Goal: Task Accomplishment & Management: Complete application form

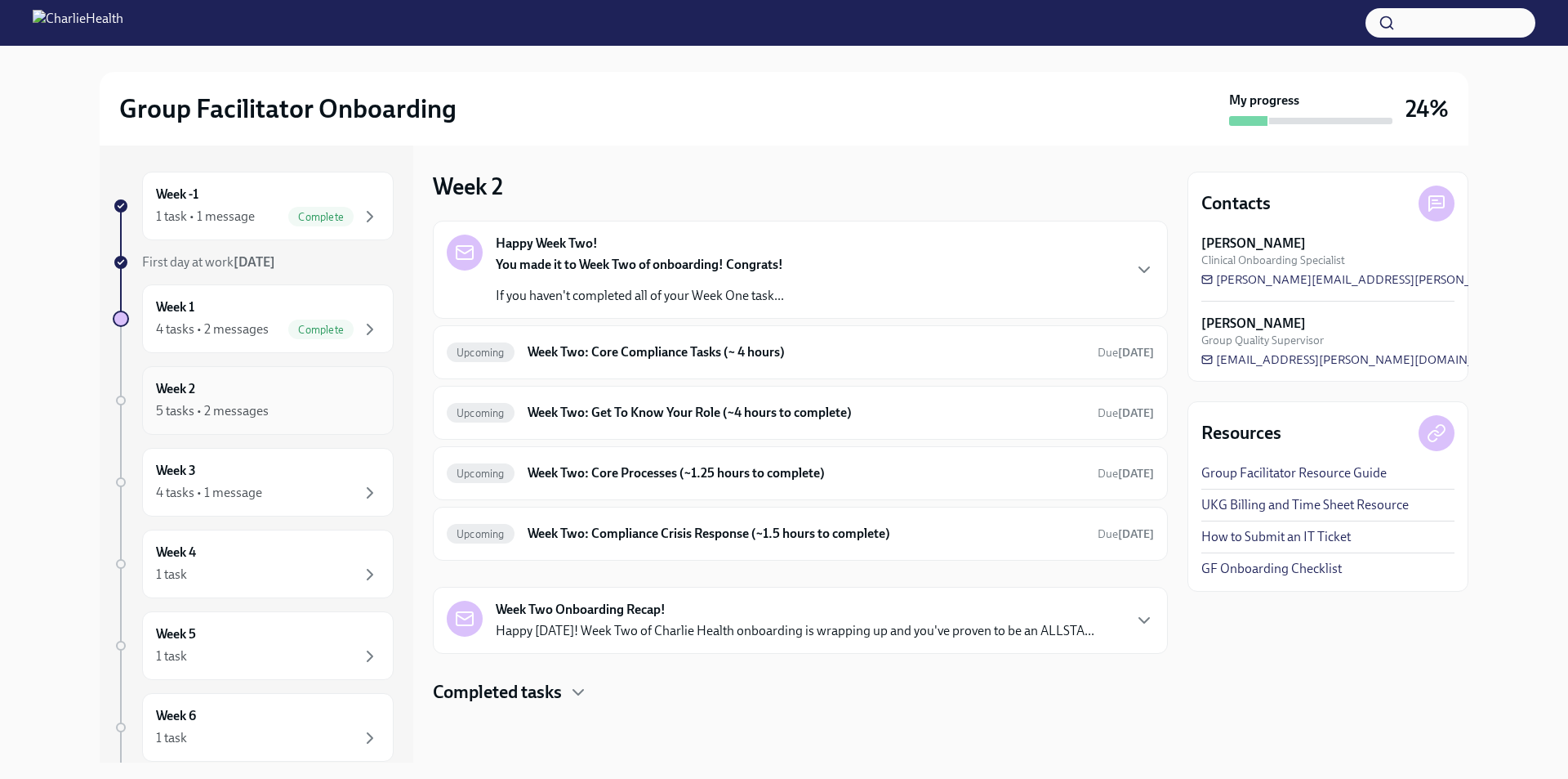
click at [294, 405] on div "5 tasks • 2 messages" at bounding box center [267, 411] width 224 height 19
click at [168, 375] on div "Week 2 5 tasks • 2 messages" at bounding box center [267, 400] width 252 height 69
click at [548, 352] on h6 "Week Two: Core Compliance Tasks (~ 4 hours)" at bounding box center [806, 352] width 557 height 18
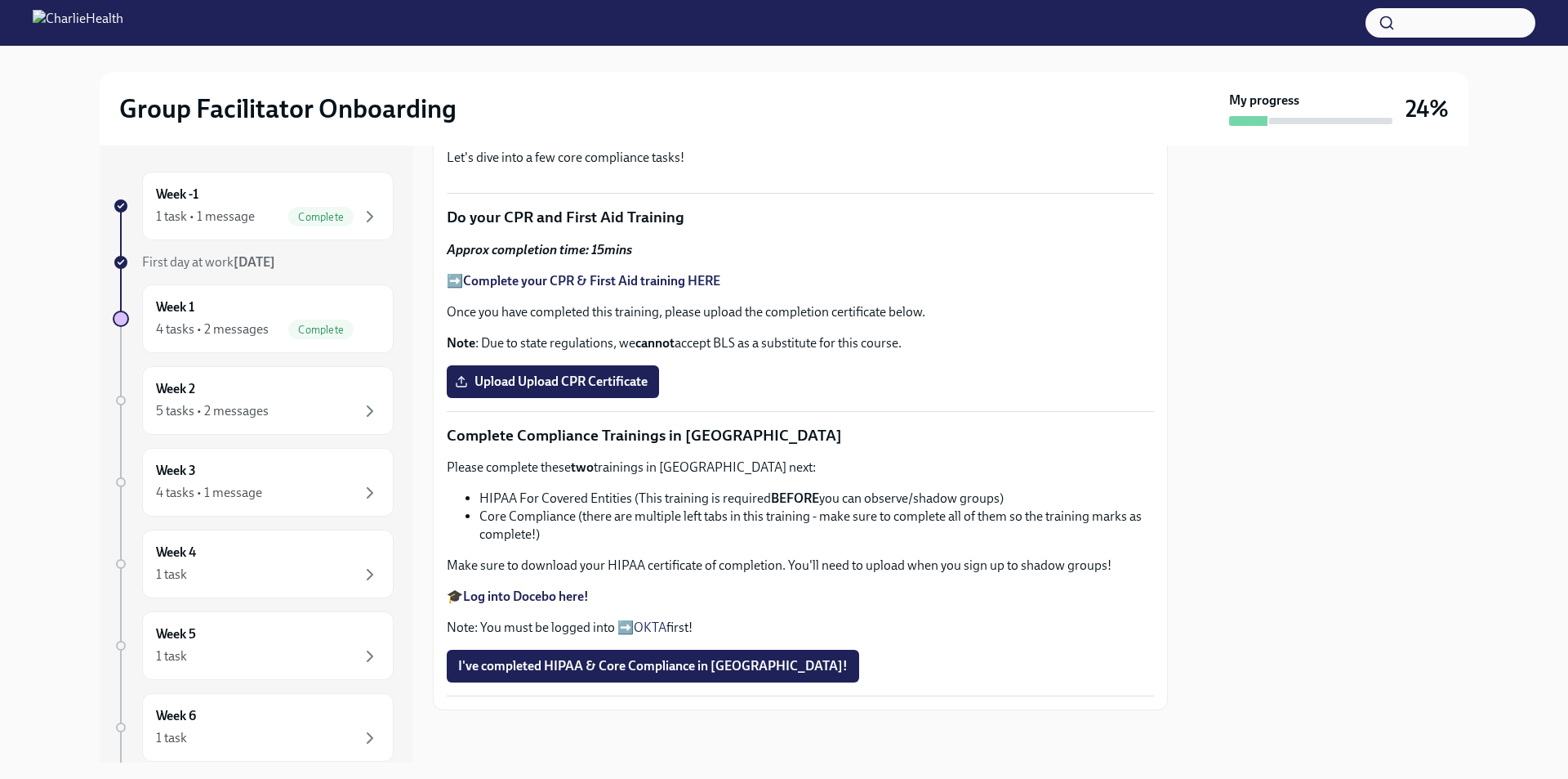
scroll to position [817, 0]
click at [575, 289] on strong "Complete your CPR & First Aid training HERE" at bounding box center [591, 281] width 258 height 16
click at [610, 390] on span "Upload Upload CPR Certificate" at bounding box center [552, 381] width 190 height 17
click at [0, 0] on input "Upload Upload CPR Certificate" at bounding box center [0, 0] width 0 height 0
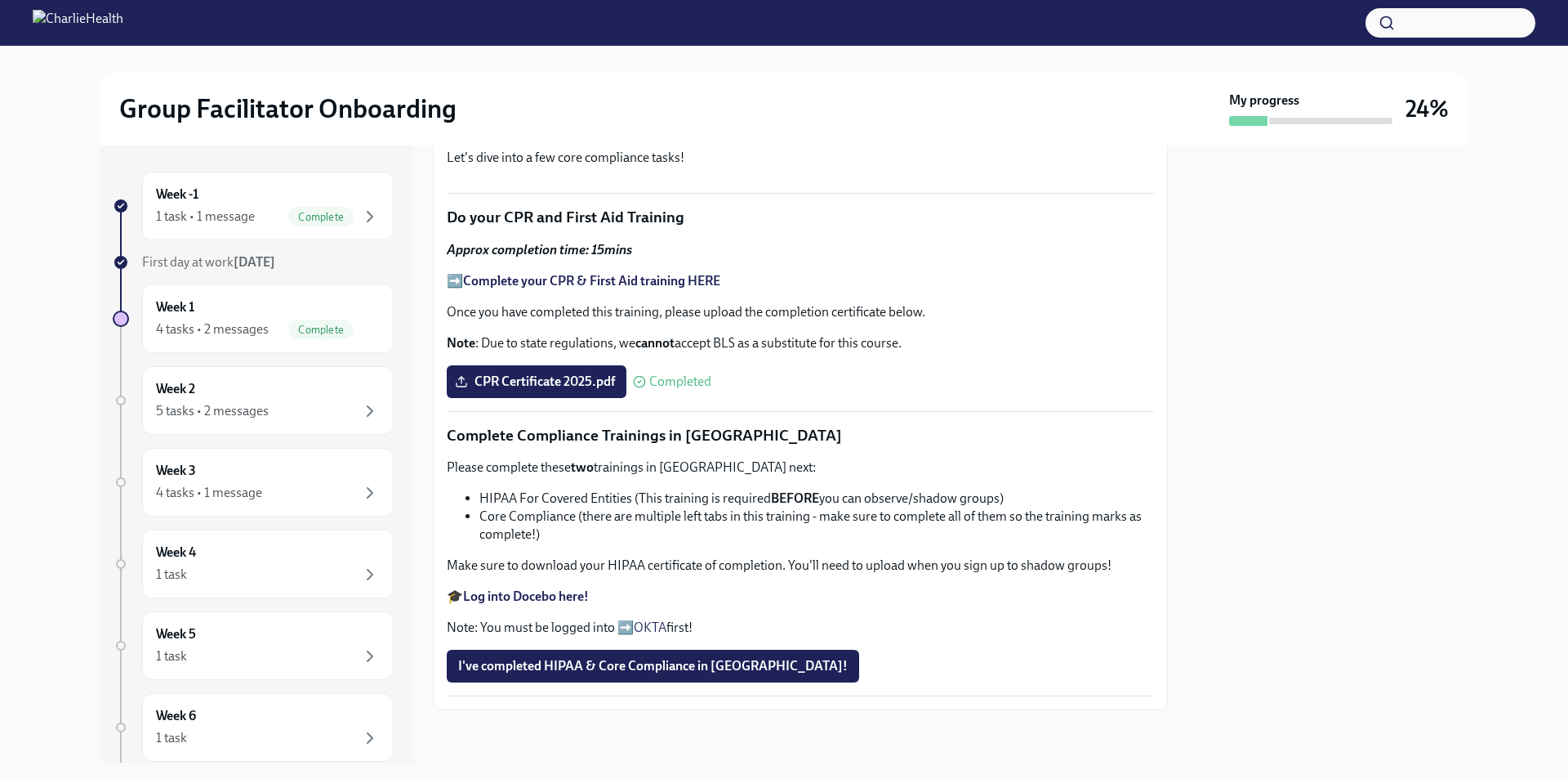
click at [656, 621] on link "OKTA" at bounding box center [650, 627] width 33 height 16
click at [544, 597] on strong "Log into Docebo here!" at bounding box center [525, 596] width 125 height 16
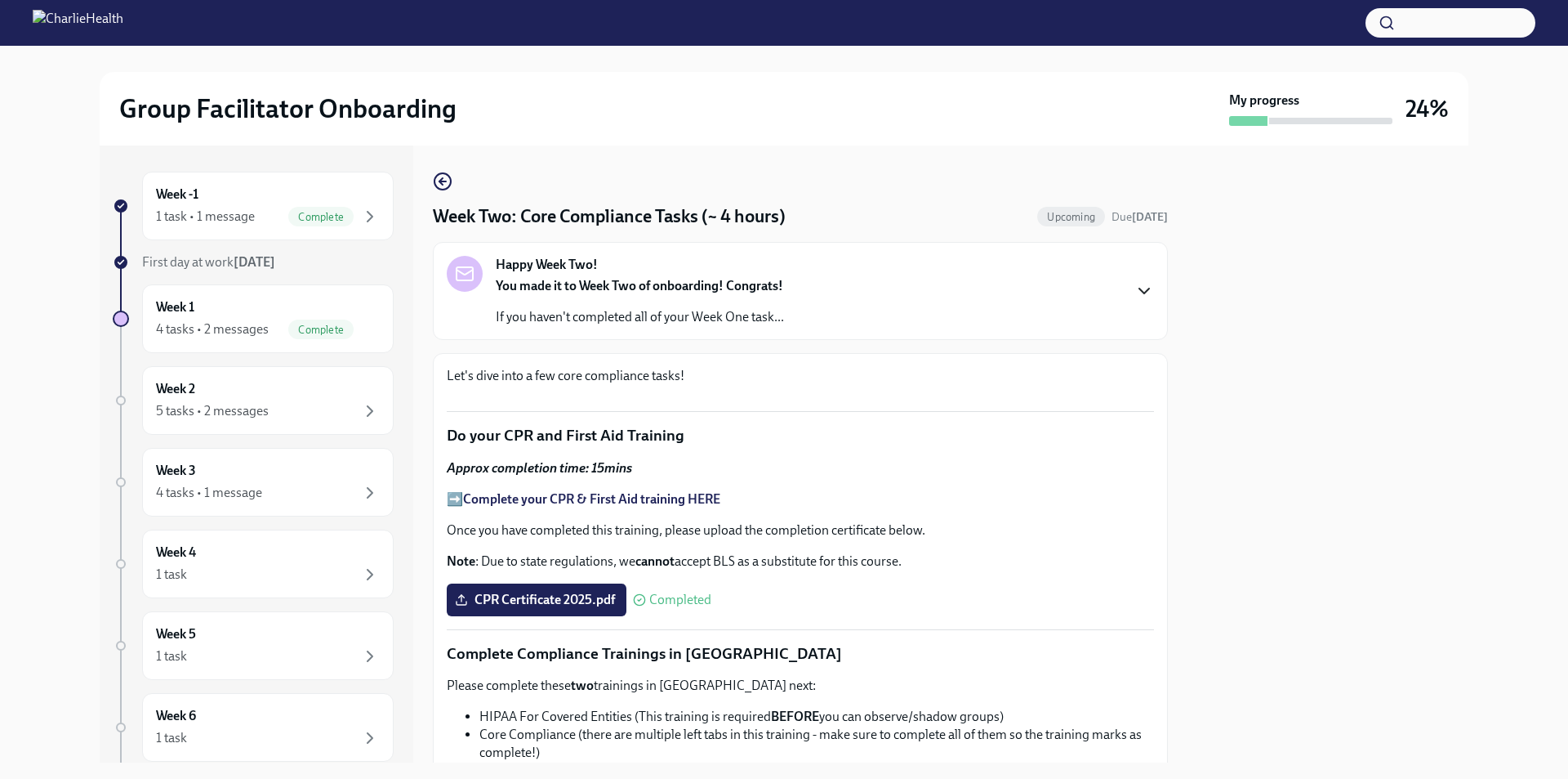
click at [1134, 295] on icon "button" at bounding box center [1144, 291] width 19 height 19
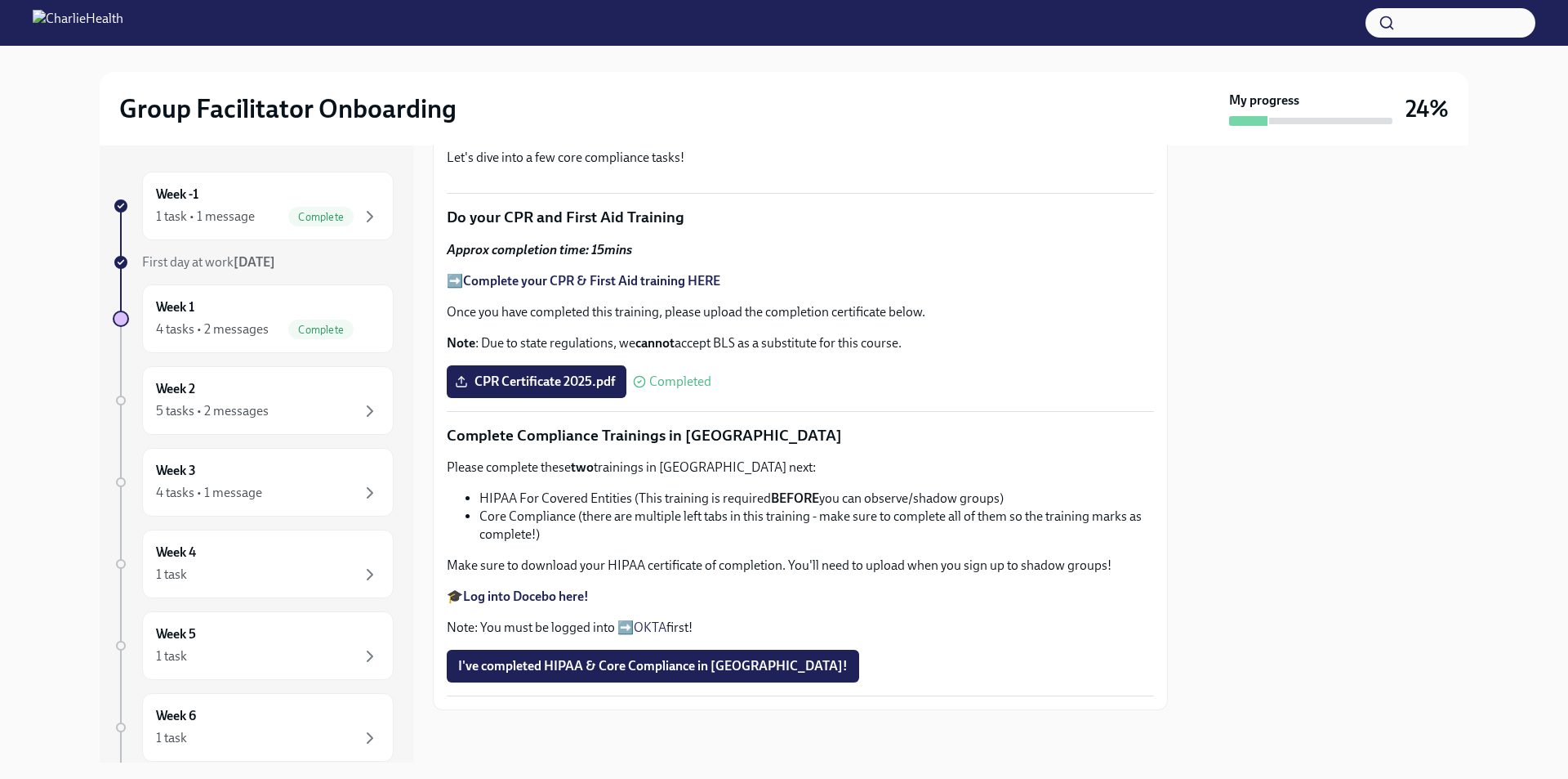
scroll to position [1470, 0]
